Goal: Task Accomplishment & Management: Use online tool/utility

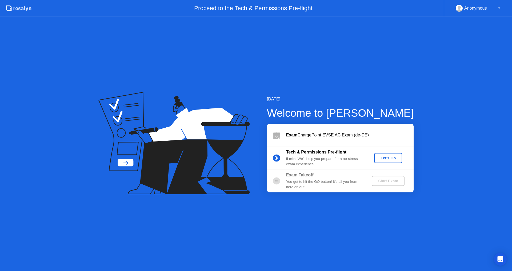
click at [389, 158] on div "Let's Go" at bounding box center [388, 158] width 24 height 4
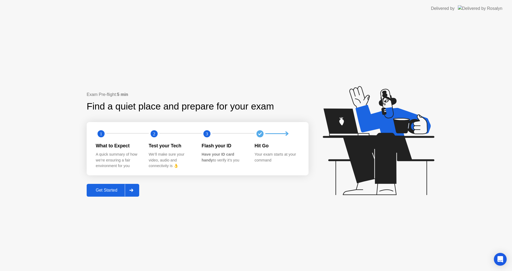
click at [100, 188] on div "Get Started" at bounding box center [106, 190] width 37 height 5
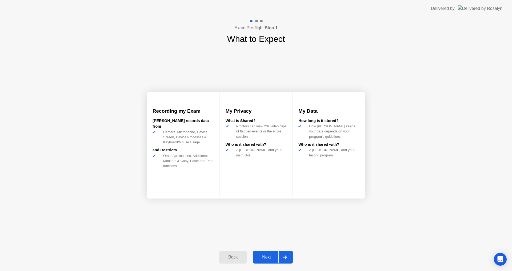
click at [273, 255] on div "Next" at bounding box center [267, 257] width 24 height 5
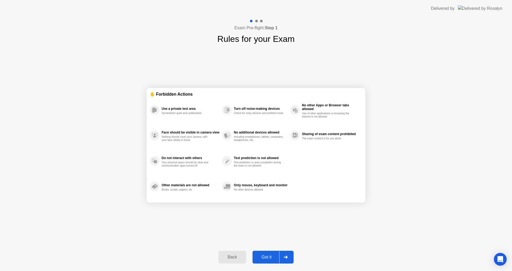
click at [271, 256] on div "Got it" at bounding box center [266, 257] width 25 height 5
select select "**********"
select select "*******"
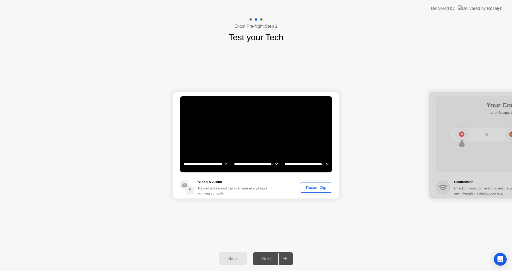
click at [320, 188] on div "Record Clip" at bounding box center [316, 188] width 29 height 4
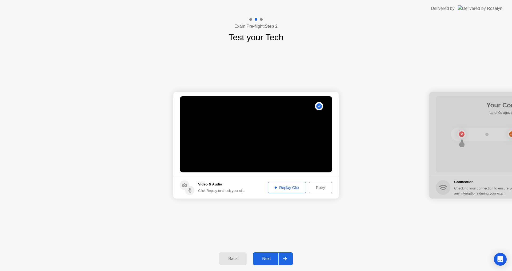
click at [271, 257] on div "Next" at bounding box center [267, 259] width 24 height 5
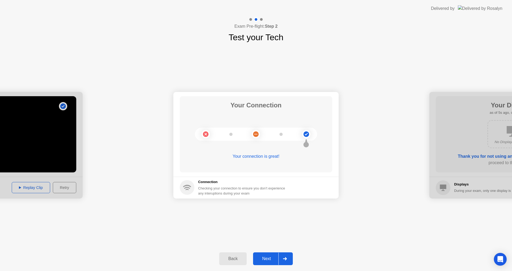
click at [269, 256] on button "Next" at bounding box center [273, 259] width 40 height 13
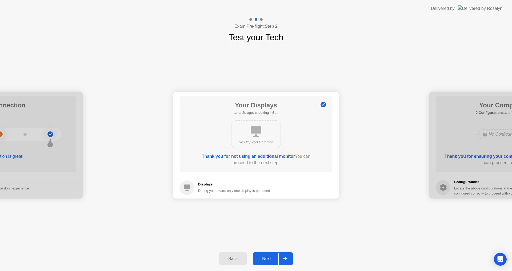
click at [269, 257] on div "Next" at bounding box center [267, 259] width 24 height 5
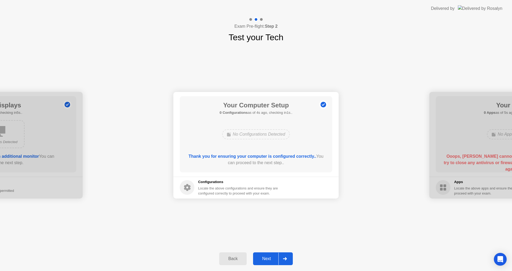
click at [270, 257] on div "Next" at bounding box center [267, 259] width 24 height 5
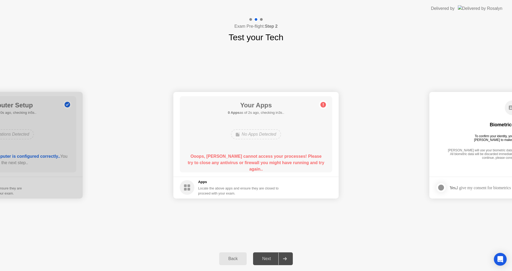
click at [260, 134] on div "No Apps Detected" at bounding box center [256, 134] width 50 height 10
click at [251, 135] on div "No Apps Detected" at bounding box center [256, 134] width 50 height 10
click at [214, 228] on div "**********" at bounding box center [256, 145] width 512 height 203
click at [240, 259] on div "Back" at bounding box center [233, 259] width 24 height 5
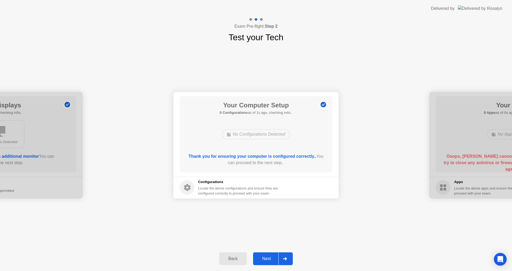
click at [265, 257] on div "Next" at bounding box center [267, 259] width 24 height 5
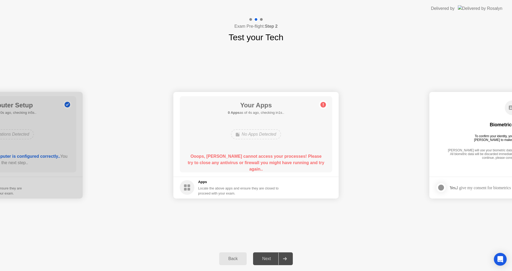
click at [241, 259] on div "Back" at bounding box center [233, 259] width 24 height 5
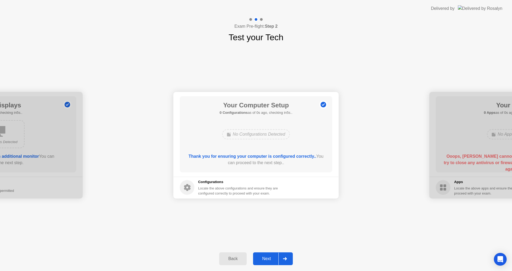
click at [268, 259] on div "Next" at bounding box center [267, 259] width 24 height 5
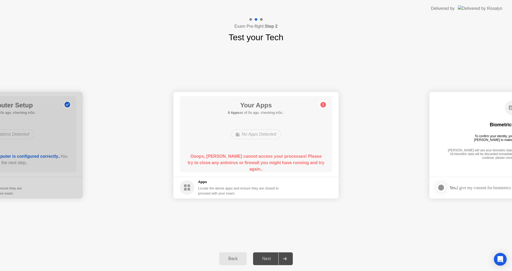
click at [271, 259] on div "Next" at bounding box center [267, 259] width 24 height 5
drag, startPoint x: 238, startPoint y: 112, endPoint x: 240, endPoint y: 115, distance: 3.7
click at [238, 112] on b "0 Apps" at bounding box center [234, 113] width 12 height 4
drag, startPoint x: 246, startPoint y: 128, endPoint x: 248, endPoint y: 132, distance: 3.8
click at [247, 130] on div "No Apps Detected" at bounding box center [256, 134] width 122 height 14
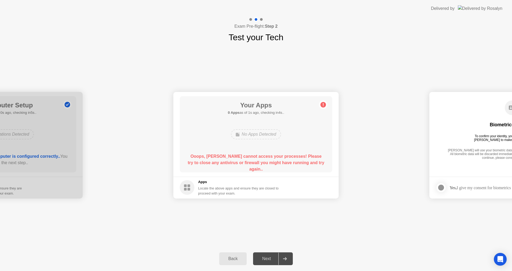
click at [248, 132] on div "No Apps Detected" at bounding box center [256, 134] width 50 height 10
drag, startPoint x: 248, startPoint y: 132, endPoint x: 252, endPoint y: 134, distance: 4.0
click at [248, 133] on div "No Apps Detected" at bounding box center [256, 134] width 50 height 10
click at [499, 258] on icon "Open Intercom Messenger" at bounding box center [500, 259] width 6 height 7
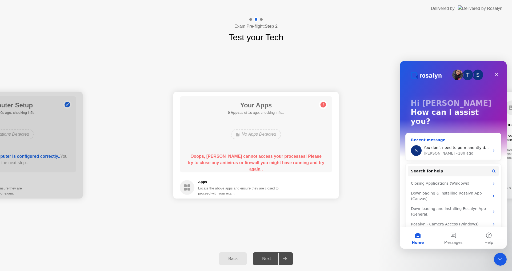
click at [455, 151] on div "[PERSON_NAME] • 18h ago" at bounding box center [457, 154] width 66 height 6
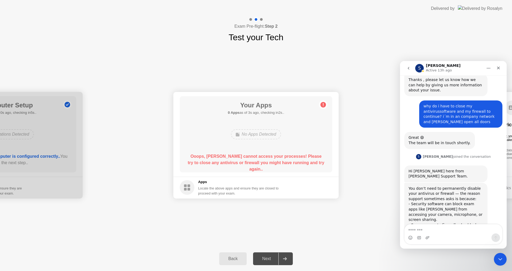
scroll to position [187, 0]
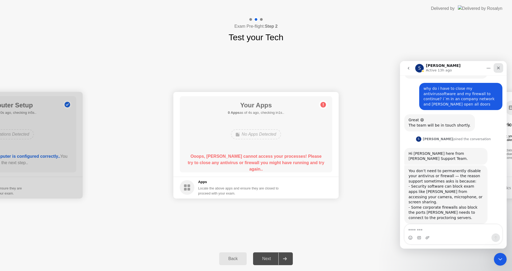
click at [498, 68] on icon "Close" at bounding box center [498, 68] width 3 height 3
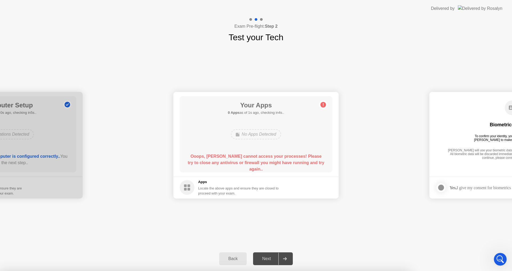
drag, startPoint x: 243, startPoint y: 147, endPoint x: 187, endPoint y: 201, distance: 77.7
